Goal: Navigation & Orientation: Find specific page/section

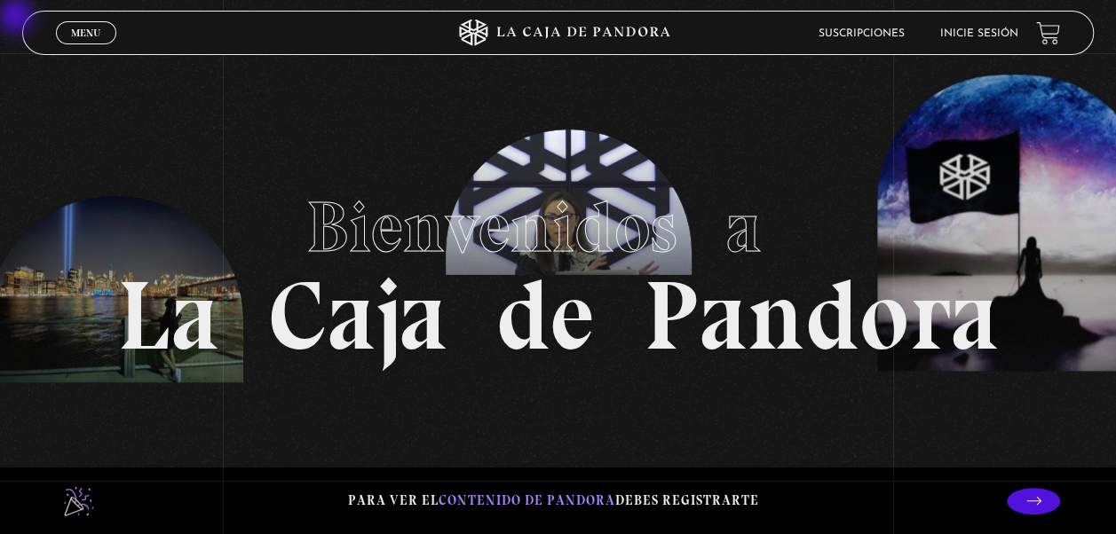
click at [92, 41] on link "Menu Cerrar" at bounding box center [86, 32] width 60 height 23
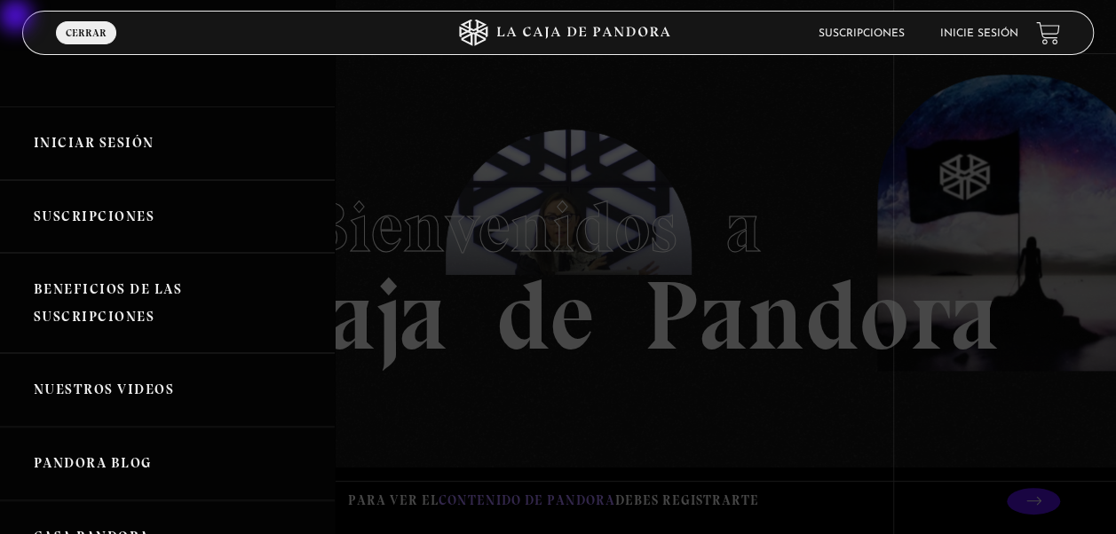
click at [113, 162] on link "Iniciar Sesión" at bounding box center [167, 144] width 335 height 74
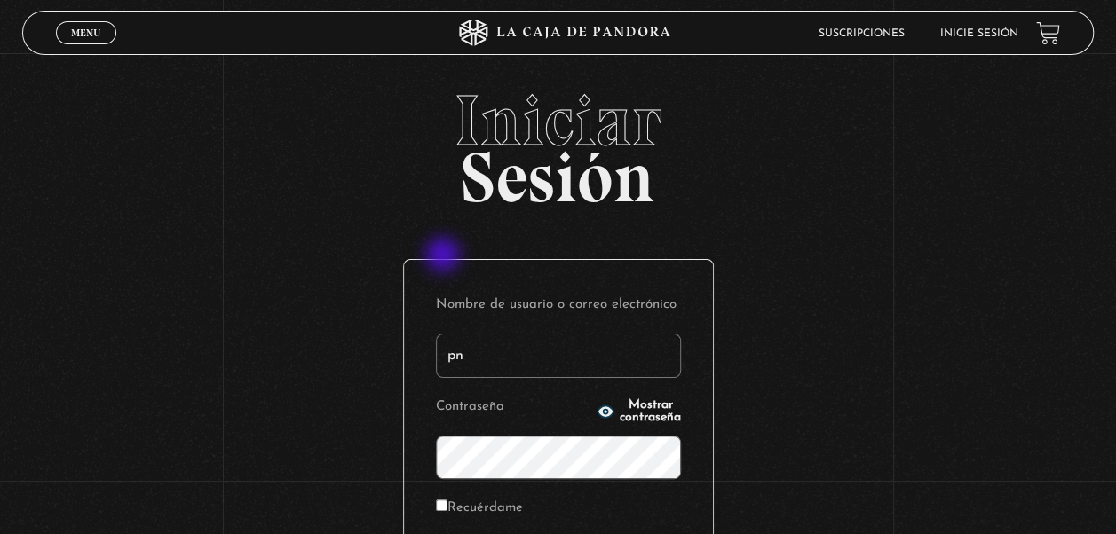
type input "p"
type input "Pnarvaez14"
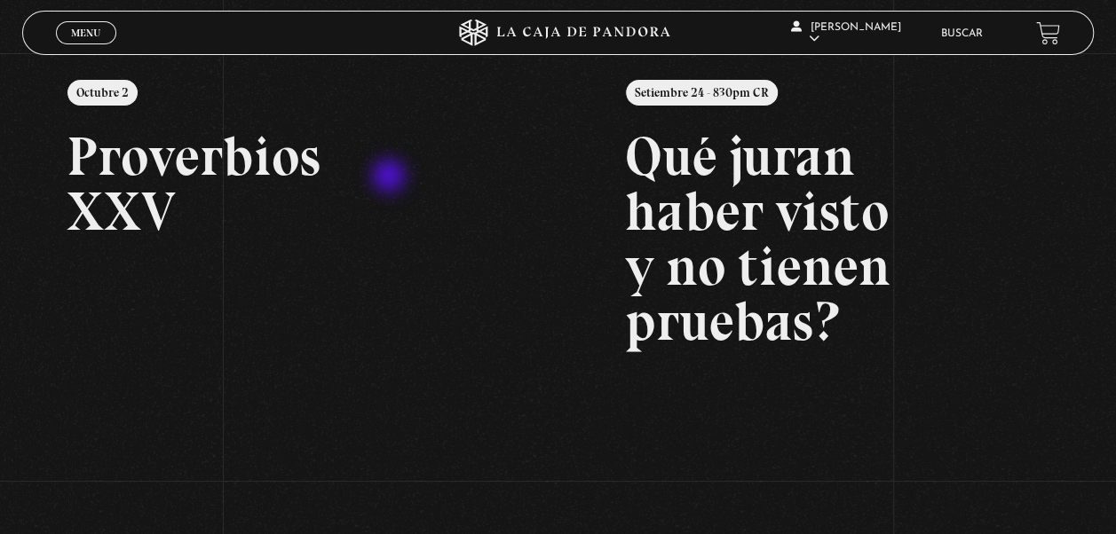
scroll to position [286, 0]
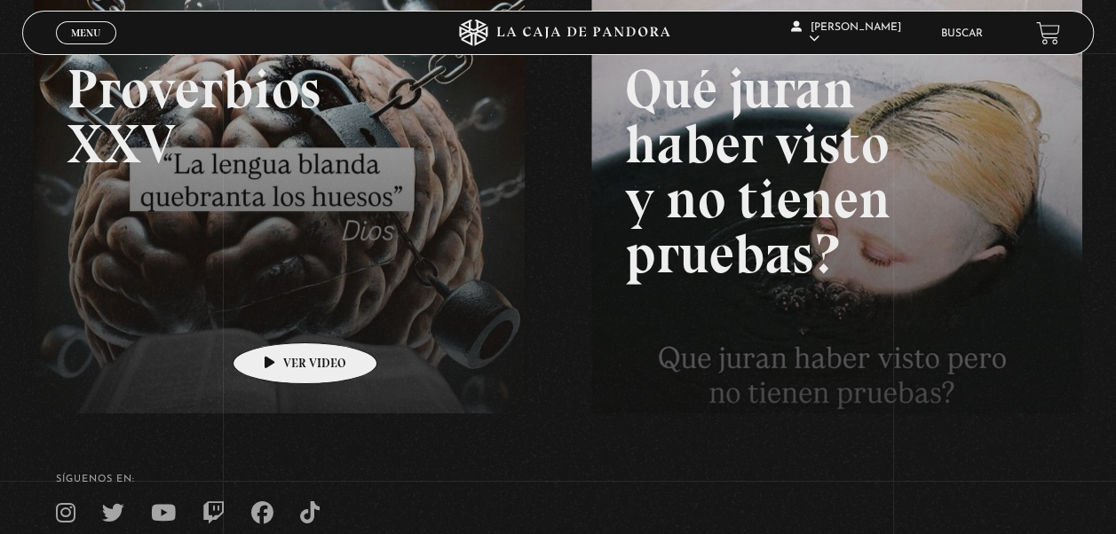
click at [277, 316] on link at bounding box center [592, 252] width 1116 height 534
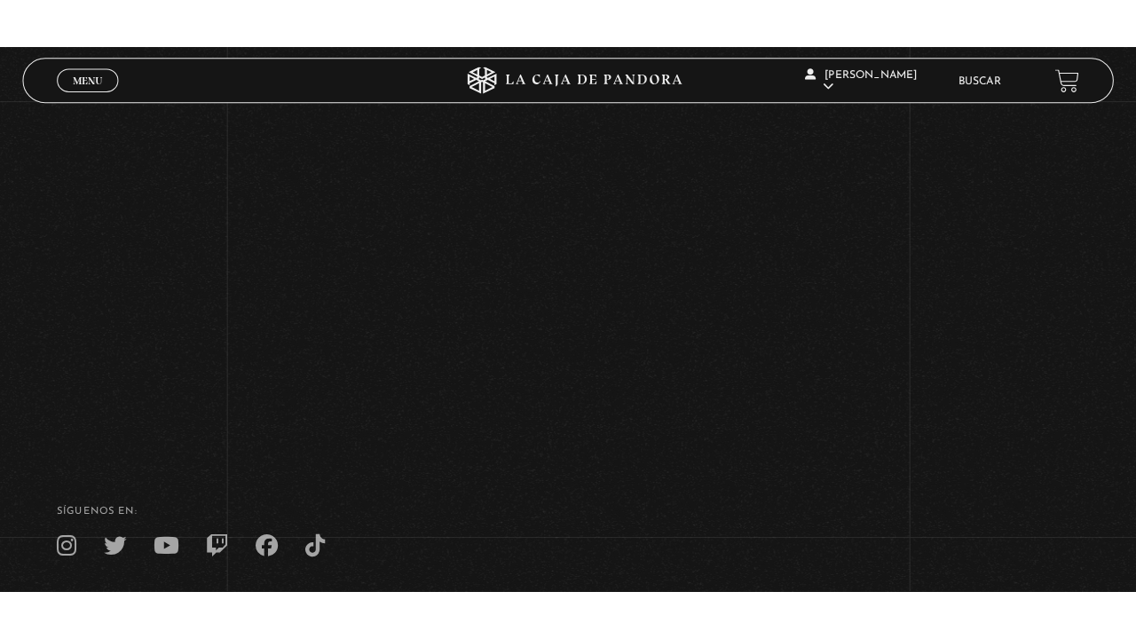
scroll to position [269, 0]
